Goal: Use online tool/utility

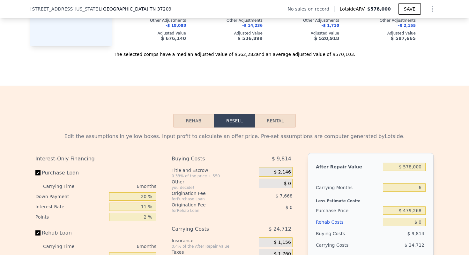
scroll to position [795, 0]
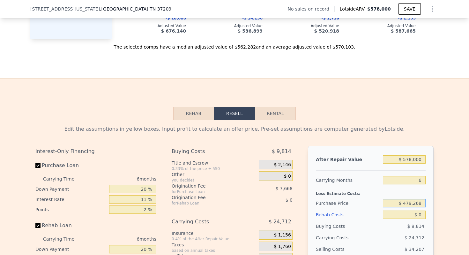
click at [415, 200] on input "$ 479,268" at bounding box center [404, 203] width 43 height 8
type input "$ 415,000"
click at [421, 213] on input "$ 0" at bounding box center [404, 214] width 43 height 8
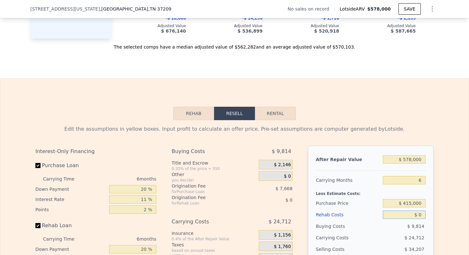
type input "$ 98,341"
click at [421, 213] on input "$ 0" at bounding box center [404, 214] width 43 height 8
type input "$ 80,000"
type input "$ 13,539"
type input "$ 80,000"
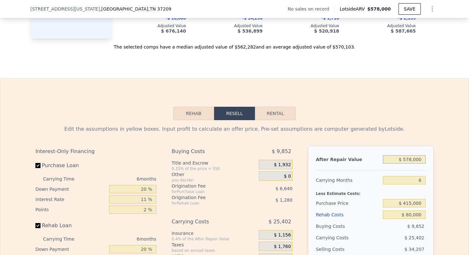
click at [411, 163] on input "$ 578,000" at bounding box center [404, 159] width 43 height 8
type input "$ 6,000"
type input "-$ 529,592"
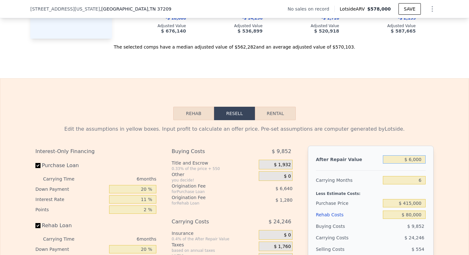
type input "$ 60,000"
type input "-$ 473,262"
type input "$ 600,000"
type input "$ 34,214"
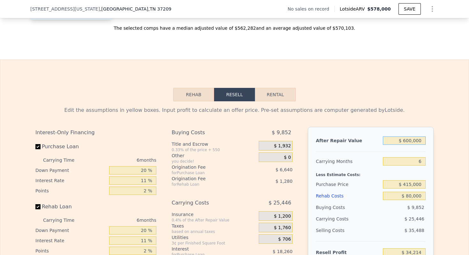
scroll to position [823, 0]
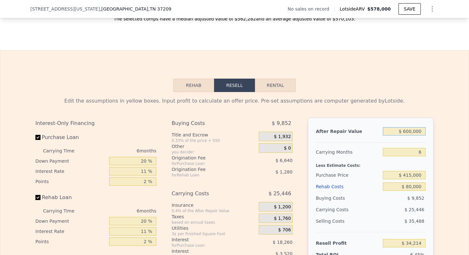
type input "$ 600,000"
click at [419, 153] on input "6" at bounding box center [404, 152] width 43 height 8
type input "4"
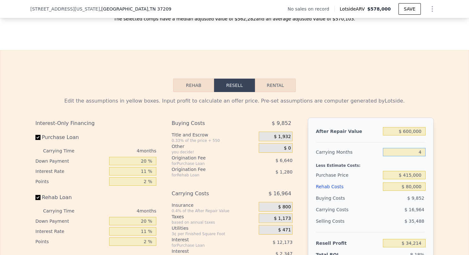
type input "$ 42,696"
type input "4"
click at [145, 160] on input "20 %" at bounding box center [132, 161] width 47 height 8
type input "10 %"
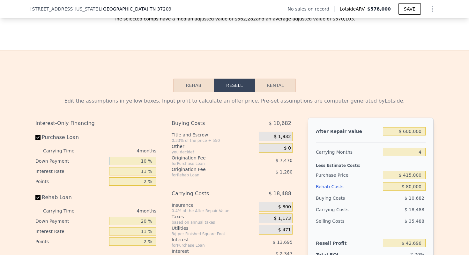
type input "$ 40,342"
type input "10 %"
click at [144, 171] on input "11 %" at bounding box center [132, 171] width 47 height 8
type input "1 %"
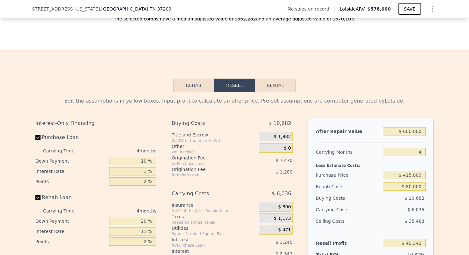
type input "$ 52,794"
type input "10 %"
type input "$ 41,586"
click at [145, 170] on input "10 %" at bounding box center [132, 171] width 47 height 8
type input "10 %"
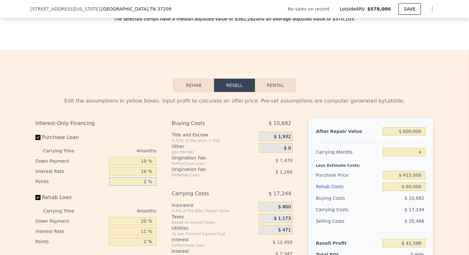
click at [145, 180] on input "2 %" at bounding box center [132, 181] width 47 height 8
type input "1 %"
type input "$ 45,321"
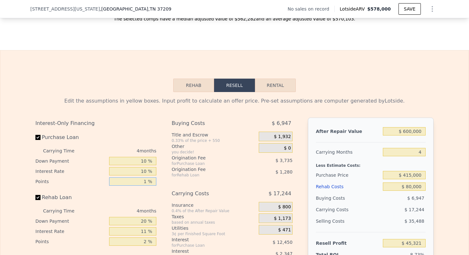
type input "1 %"
click at [140, 220] on input "20 %" at bounding box center [132, 221] width 47 height 8
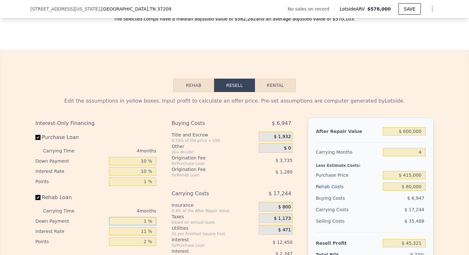
type input "10 %"
type input "$ 44,869"
type input "10 %"
click at [144, 232] on input "11 %" at bounding box center [132, 231] width 47 height 8
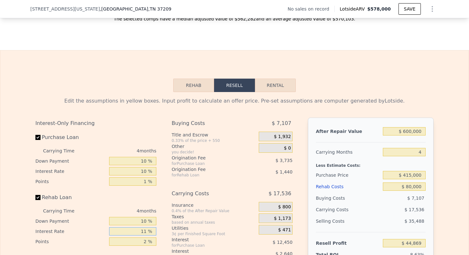
click at [144, 232] on input "11 %" at bounding box center [132, 231] width 47 height 8
type input "10 %"
type input "$ 45,109"
type input "10 %"
click at [144, 241] on input "2 %" at bounding box center [132, 241] width 47 height 8
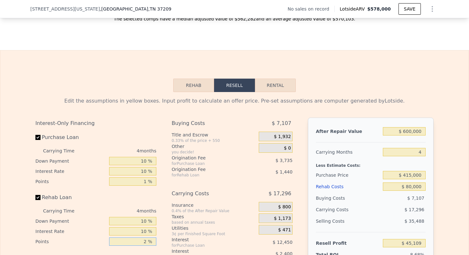
click at [144, 241] on input "2 %" at bounding box center [132, 241] width 47 height 8
type input "1 %"
type input "$ 45,829"
type input "1 %"
click at [220, 237] on div "Interest" at bounding box center [207, 239] width 71 height 6
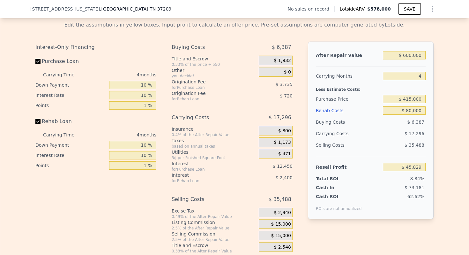
scroll to position [906, 0]
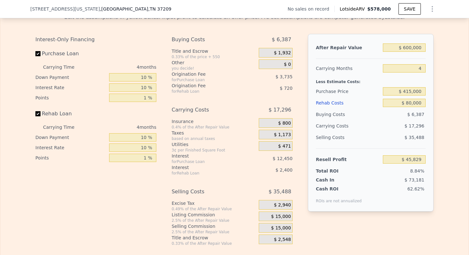
click at [281, 215] on span "$ 15,000" at bounding box center [281, 216] width 20 height 6
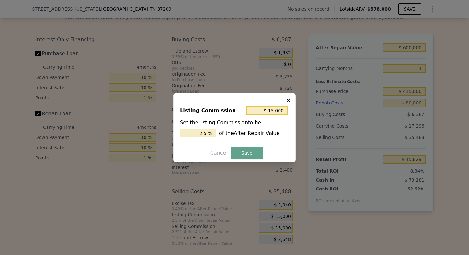
click at [201, 128] on div "Set the Listing Commission to be: 2.5 % of the After Repair Value" at bounding box center [234, 128] width 109 height 19
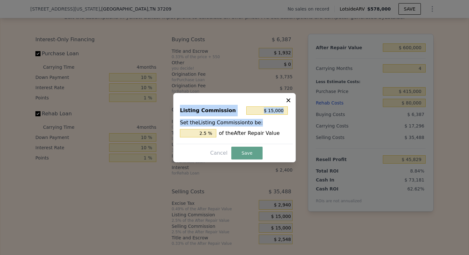
click at [201, 128] on div "Set the Listing Commission to be: 2.5 % of the After Repair Value" at bounding box center [234, 128] width 109 height 19
click at [201, 130] on input "2.5 %" at bounding box center [198, 133] width 36 height 8
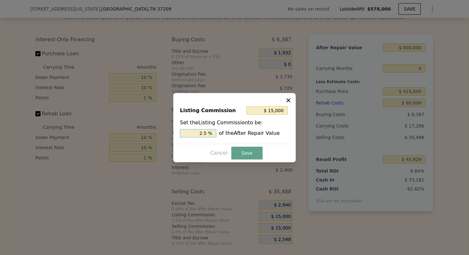
click at [201, 130] on input "2.5 %" at bounding box center [198, 133] width 36 height 8
type input "$ 12,000"
type input "2 %"
click at [253, 151] on button "Save" at bounding box center [246, 152] width 31 height 13
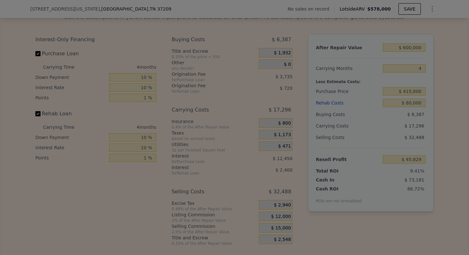
type input "$ 48,829"
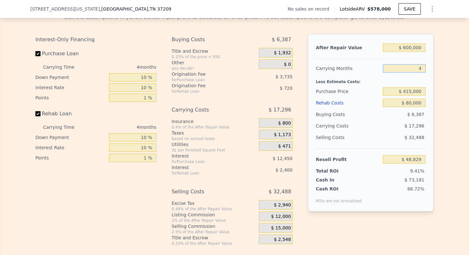
click at [418, 69] on input "4" at bounding box center [404, 68] width 43 height 8
type input "3"
type input "$ 53,153"
type input "3"
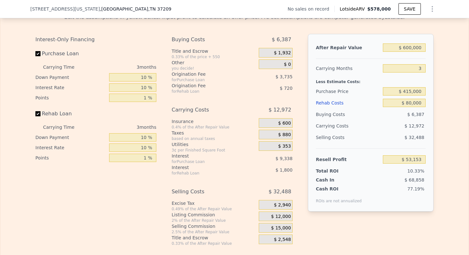
click at [334, 136] on div "Selling Costs" at bounding box center [348, 136] width 64 height 11
type input "$ 578,000"
type input "6"
type input "$ 0"
type input "$ 29,999"
